Goal: Task Accomplishment & Management: Use online tool/utility

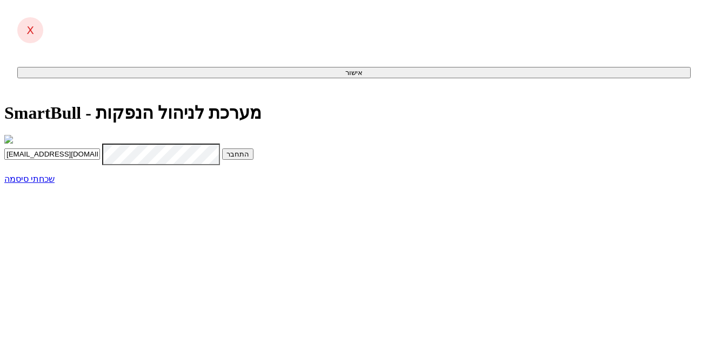
click at [253, 160] on button "התחבר" at bounding box center [237, 154] width 31 height 11
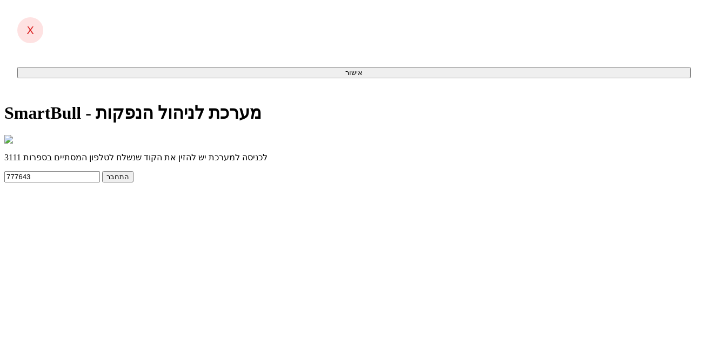
type input "777643"
click at [133, 183] on button "התחבר" at bounding box center [117, 176] width 31 height 11
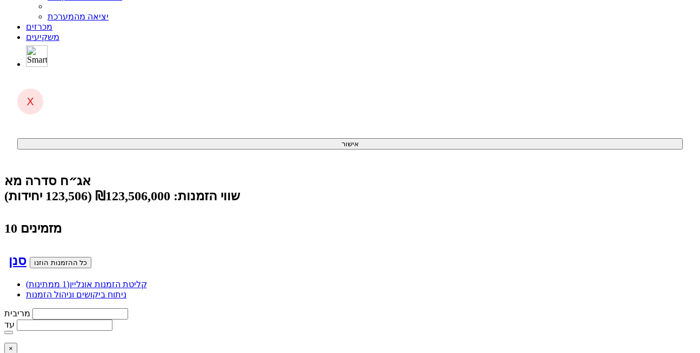
scroll to position [80, 0]
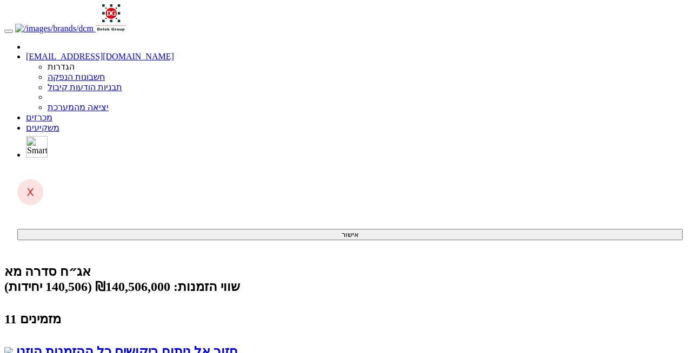
click at [155, 345] on link "חזור אל ניתוח ביקושים" at bounding box center [176, 352] width 123 height 14
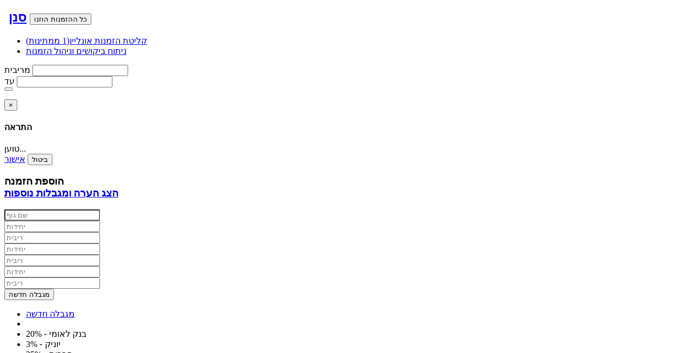
scroll to position [328, 0]
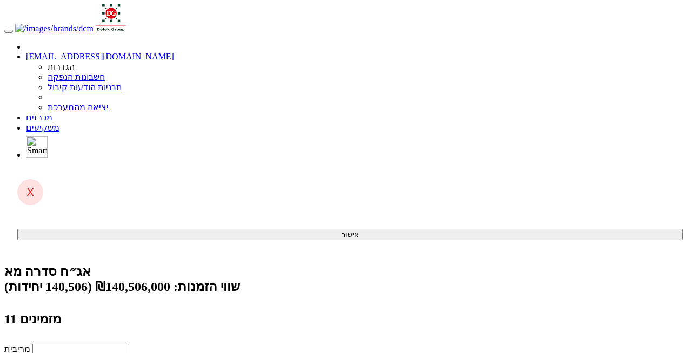
scroll to position [118, 0]
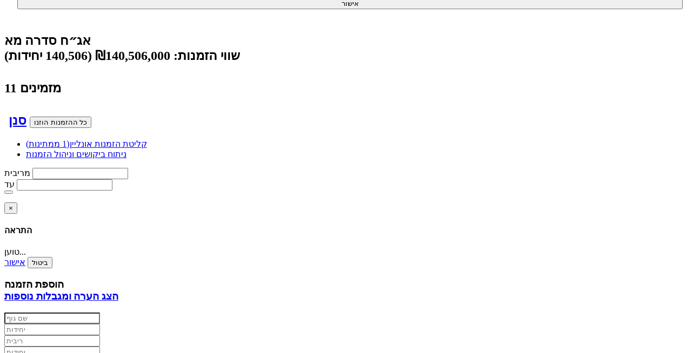
scroll to position [232, 0]
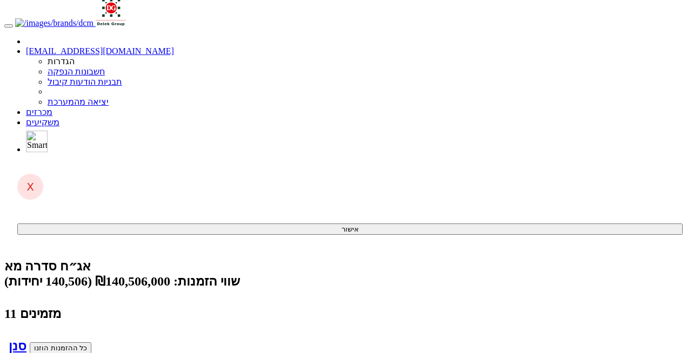
scroll to position [0, 0]
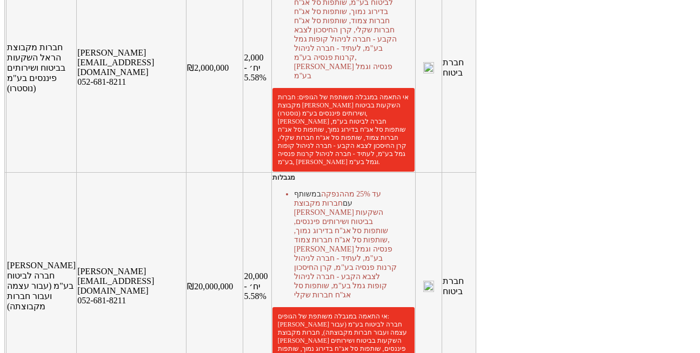
scroll to position [741, 0]
drag, startPoint x: 586, startPoint y: 170, endPoint x: 629, endPoint y: 156, distance: 45.4
copy td "שותפות סל אג"ח חברות שקלי"
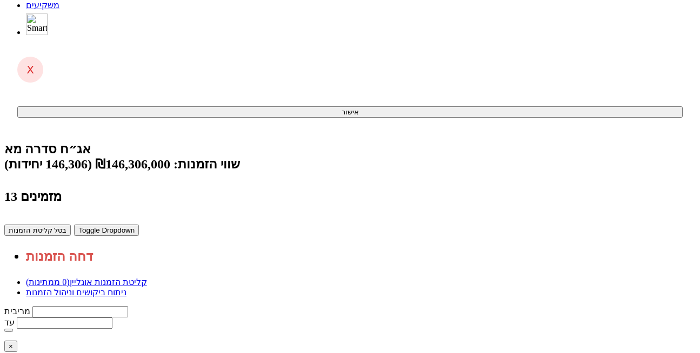
scroll to position [0, 0]
